Goal: Task Accomplishment & Management: Manage account settings

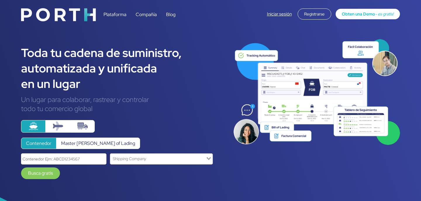
click at [260, 19] on div "Plataforma Compañía Blog Iniciar sesión Registrarse Obten una Demo - es gratis!" at bounding box center [210, 13] width 389 height 19
click at [276, 16] on link "Iniciar sesión" at bounding box center [279, 14] width 25 height 6
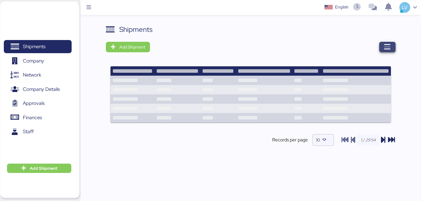
click at [391, 47] on span "button" at bounding box center [387, 47] width 16 height 11
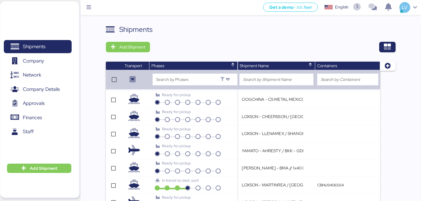
click at [407, 57] on div "Shipments Add Shipment Transport Phases Shipment Name Containers Search by Phas…" at bounding box center [250, 157] width 341 height 267
click at [397, 51] on div "Shipments Add Shipment Transport Phases Shipment Name Containers Search by Phas…" at bounding box center [250, 157] width 341 height 267
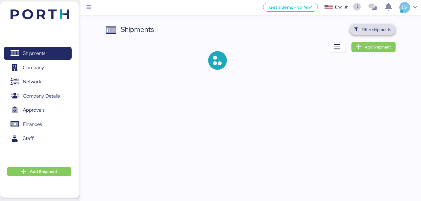
click at [381, 30] on span "Filter shipments" at bounding box center [376, 29] width 29 height 7
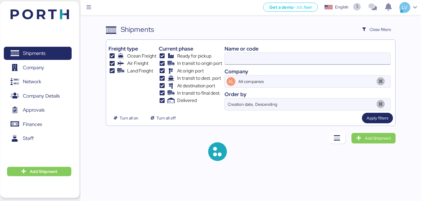
click at [346, 59] on input at bounding box center [308, 59] width 166 height 12
paste input "EBKGQ00123DC"
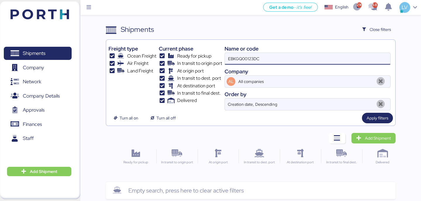
click at [303, 61] on input "EBKGQ00123DC" at bounding box center [308, 59] width 166 height 12
paste input "O0052064"
type input "O0052064"
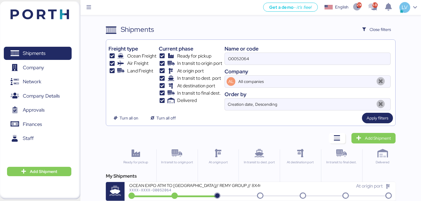
click at [211, 182] on div "My Shipments OCEAN EXPO ATM TO [GEOGRAPHIC_DATA]// REMY GROUP // 8X40´HQ// MSC …" at bounding box center [251, 187] width 290 height 28
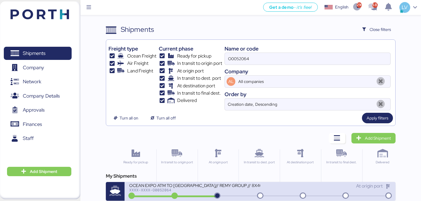
click at [211, 186] on div "OCEAN EXPO ATM TO [GEOGRAPHIC_DATA]// REMY GROUP // 8X40´HQ// MSC [DATE]" at bounding box center [194, 185] width 131 height 5
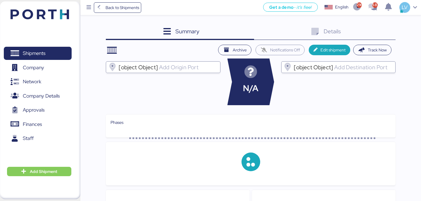
click at [226, 31] on div "Summary 0" at bounding box center [180, 32] width 148 height 16
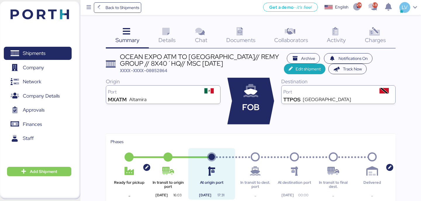
click at [166, 43] on span "Details" at bounding box center [167, 40] width 17 height 8
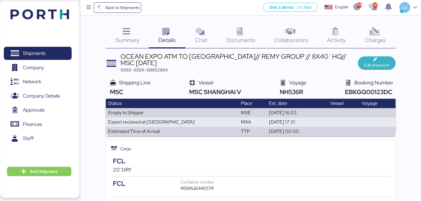
click at [369, 59] on span "Edit shipment" at bounding box center [377, 63] width 28 height 11
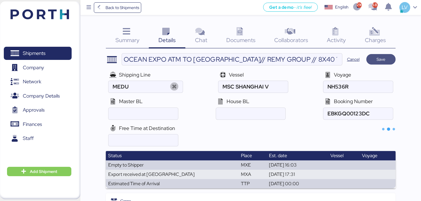
type input "MSC"
click at [383, 63] on span "Save" at bounding box center [381, 59] width 9 height 7
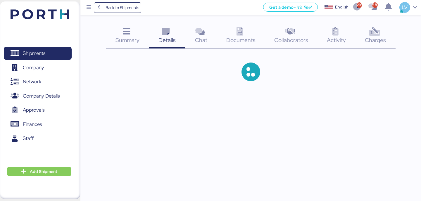
click at [373, 43] on span "Charges" at bounding box center [375, 40] width 21 height 8
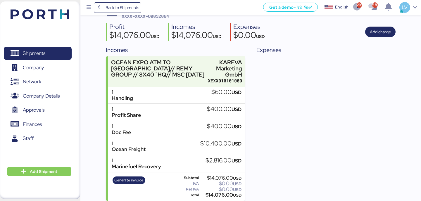
scroll to position [52, 0]
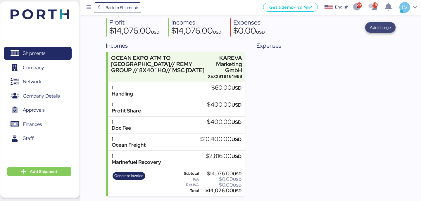
click at [369, 27] on span "Add charge" at bounding box center [380, 27] width 30 height 11
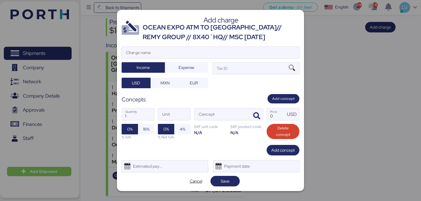
click at [233, 60] on div at bounding box center [210, 62] width 177 height 6
click at [233, 59] on input "Charge name" at bounding box center [210, 53] width 177 height 12
click at [234, 52] on input "Charge name" at bounding box center [210, 53] width 177 height 12
type input "t"
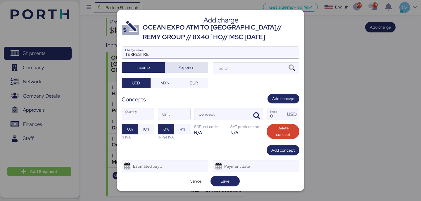
type input "TERRESTRE"
click at [181, 71] on span "Expense" at bounding box center [187, 67] width 16 height 7
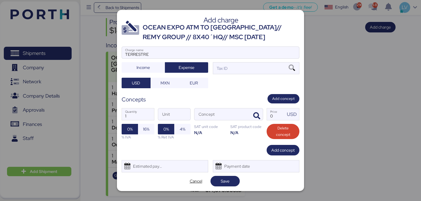
click at [231, 63] on div at bounding box center [210, 62] width 177 height 6
click at [231, 59] on input "TERRESTRE" at bounding box center [210, 53] width 177 height 12
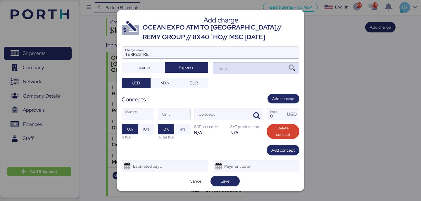
click at [231, 67] on div "Tax ID" at bounding box center [256, 68] width 87 height 12
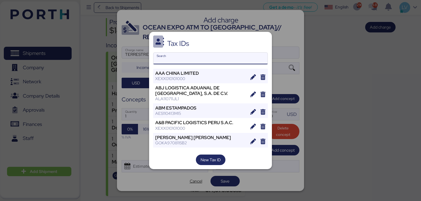
click at [214, 63] on input "Search" at bounding box center [211, 59] width 114 height 12
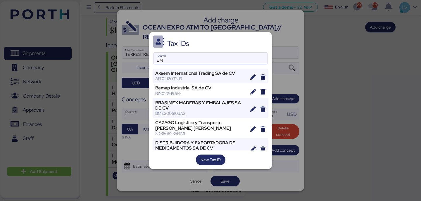
type input "E"
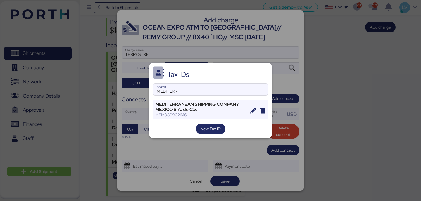
type input "MEDITERR"
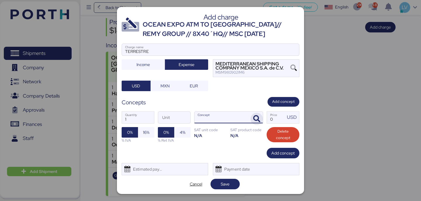
click at [256, 118] on icon "button" at bounding box center [256, 119] width 7 height 7
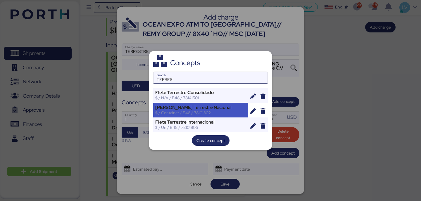
type input "TERRES"
click at [200, 111] on div "$ / Container / E48 / 78101802" at bounding box center [200, 112] width 91 height 5
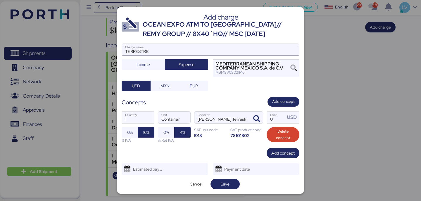
click at [170, 47] on input "TERRESTRE" at bounding box center [210, 50] width 177 height 12
type input "MSC"
click at [253, 121] on span "button" at bounding box center [257, 119] width 12 height 12
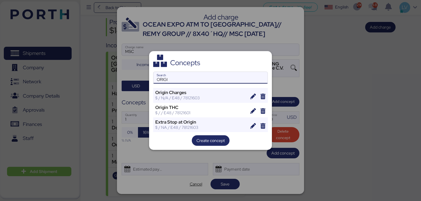
type input "ORIGI"
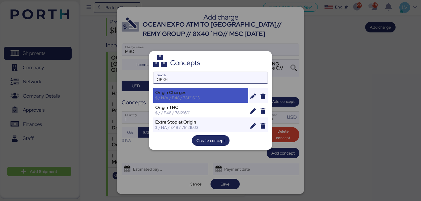
click at [240, 97] on div "$ / N/A / E48 / 78121603" at bounding box center [200, 97] width 91 height 5
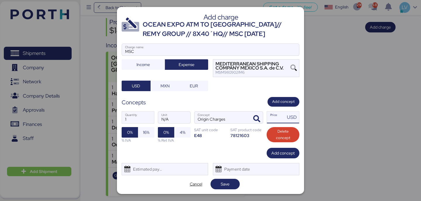
click at [271, 118] on input "Price USD" at bounding box center [276, 118] width 18 height 12
paste input "13436.00"
type input "13436"
drag, startPoint x: 256, startPoint y: 143, endPoint x: 254, endPoint y: 150, distance: 7.1
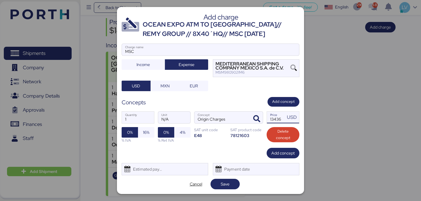
click at [256, 143] on div "1 Quantity N/A Unit Origin Charges Concept 13436 Price USD 0% 16% % IVA 0% 4% %…" at bounding box center [211, 127] width 178 height 41
click at [224, 188] on span "Save" at bounding box center [225, 184] width 29 height 11
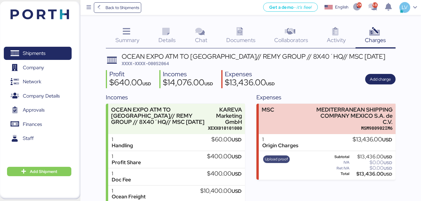
click at [273, 162] on span "Upload proof" at bounding box center [276, 159] width 23 height 6
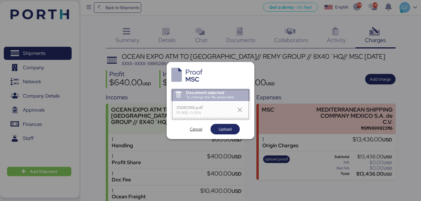
click at [216, 135] on div "Proof MSC Document selected To change the file press here 25081396.pdf 113.5KB …" at bounding box center [211, 100] width 88 height 77
click at [219, 132] on span "Upload" at bounding box center [225, 129] width 13 height 7
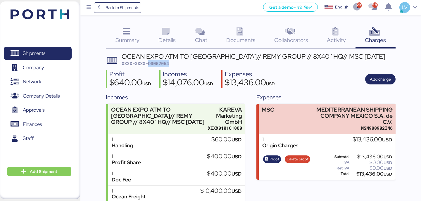
click at [160, 61] on span "XXXX-XXXX-O0052064" at bounding box center [145, 64] width 47 height 6
copy span "O0052064"
click at [376, 80] on span "Add charge" at bounding box center [380, 79] width 21 height 7
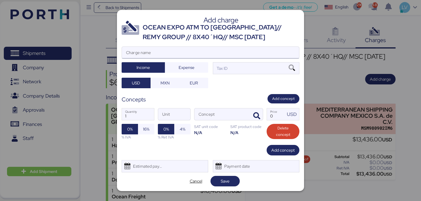
click at [256, 49] on input "Charge name" at bounding box center [210, 53] width 177 height 12
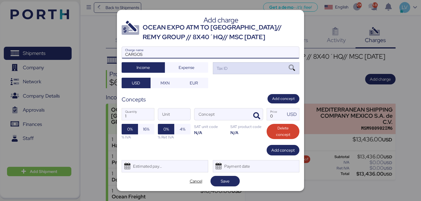
type input "CARGOS"
click at [281, 68] on div "Tax ID" at bounding box center [256, 68] width 87 height 12
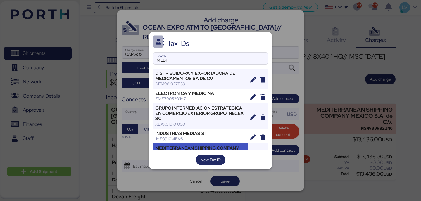
type input "MEDI"
click at [241, 150] on div "MEDITERRANEAN SHIPPING COMPANY MEXICO S.A. de C.V." at bounding box center [200, 151] width 91 height 11
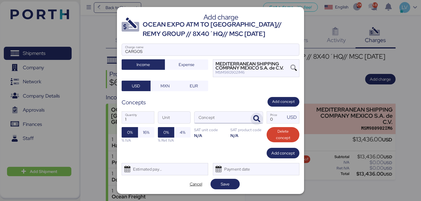
click at [261, 121] on span "button" at bounding box center [257, 119] width 12 height 12
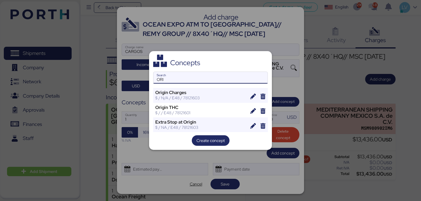
type input "ORI"
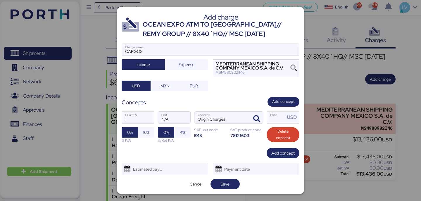
click at [280, 121] on input "Price USD" at bounding box center [276, 118] width 18 height 12
type input "50"
click at [146, 133] on span "16%" at bounding box center [146, 132] width 6 height 7
click at [224, 181] on span "Save" at bounding box center [225, 184] width 9 height 7
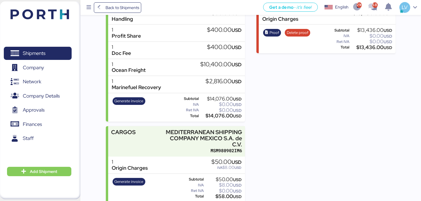
scroll to position [133, 0]
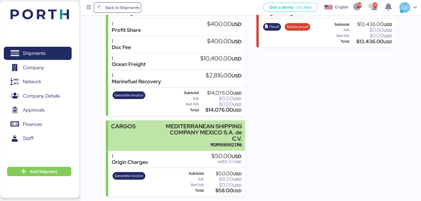
click at [210, 133] on div "MEDITERRANEAN SHIPPING COMPANY MEXICO S.A. de C.V." at bounding box center [203, 132] width 79 height 18
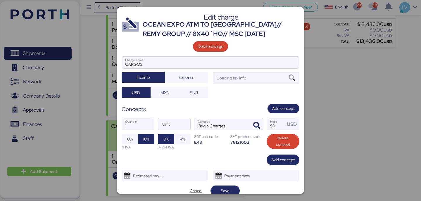
scroll to position [0, 0]
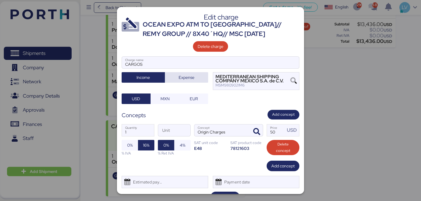
click at [189, 78] on span "Expense" at bounding box center [187, 77] width 16 height 7
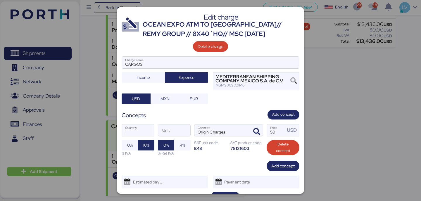
scroll to position [13, 0]
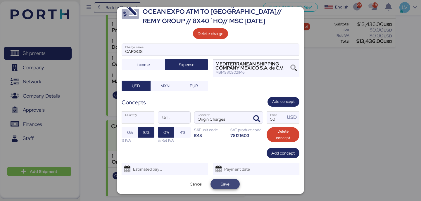
click at [233, 187] on span "Save" at bounding box center [225, 184] width 20 height 8
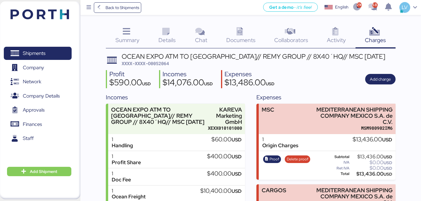
scroll to position [64, 0]
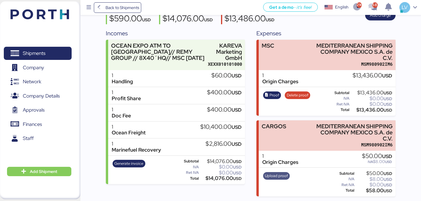
click at [281, 176] on span "Upload proof" at bounding box center [276, 176] width 23 height 6
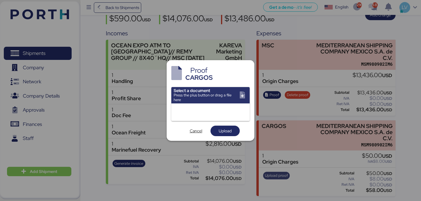
scroll to position [0, 0]
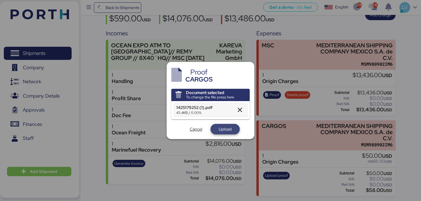
click at [221, 133] on span "Upload" at bounding box center [225, 129] width 13 height 7
